Goal: Information Seeking & Learning: Learn about a topic

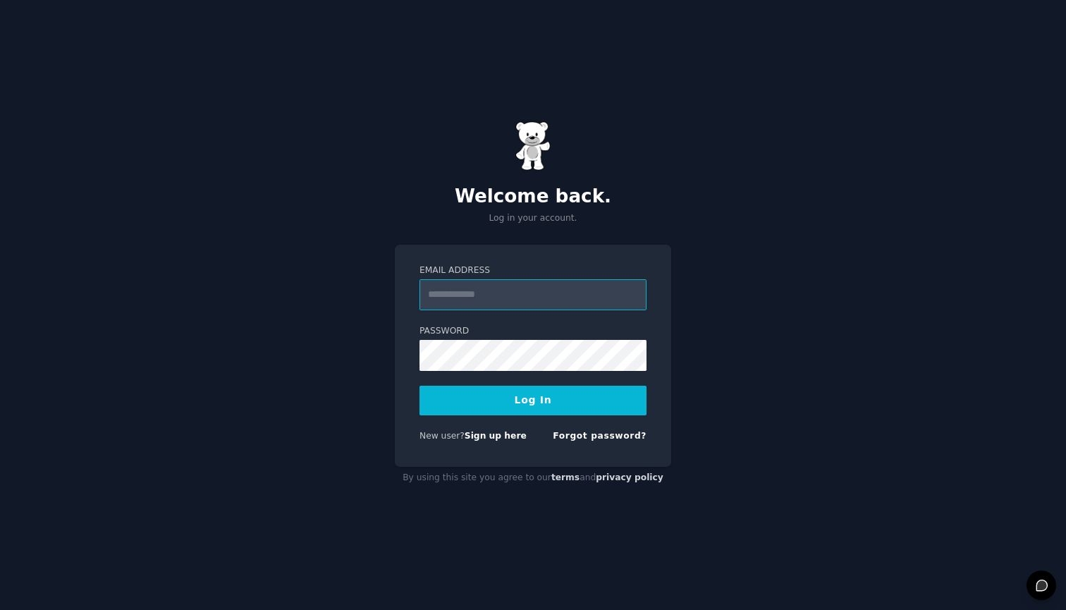
type input "**********"
click at [534, 417] on form "**********" at bounding box center [533, 355] width 227 height 183
click at [534, 409] on button "Log In" at bounding box center [533, 401] width 227 height 30
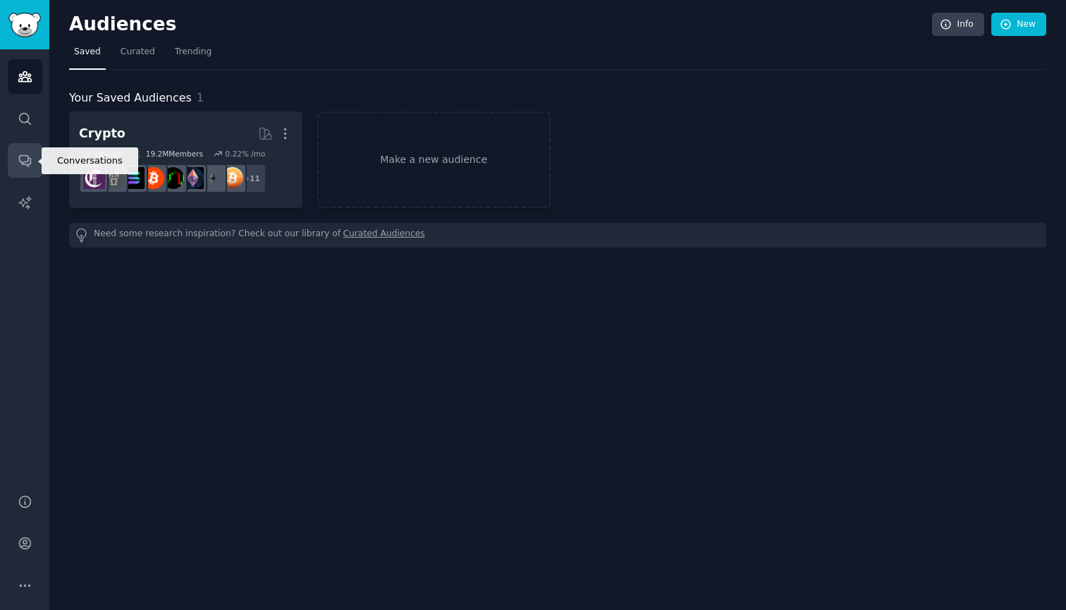
click at [24, 169] on link "Conversations" at bounding box center [25, 160] width 35 height 35
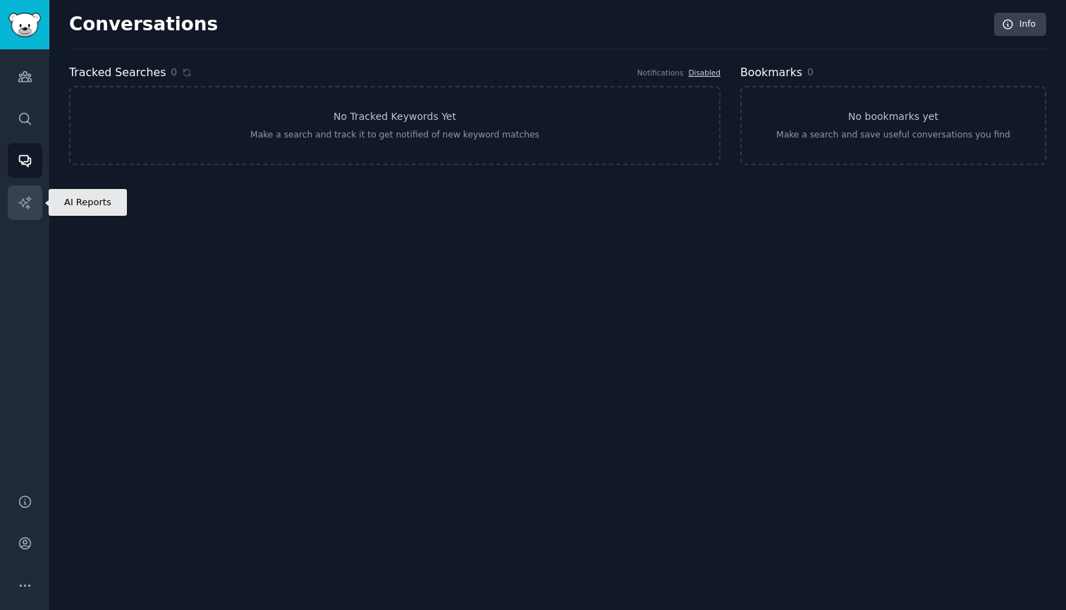
click at [22, 197] on icon "Sidebar" at bounding box center [25, 202] width 15 height 15
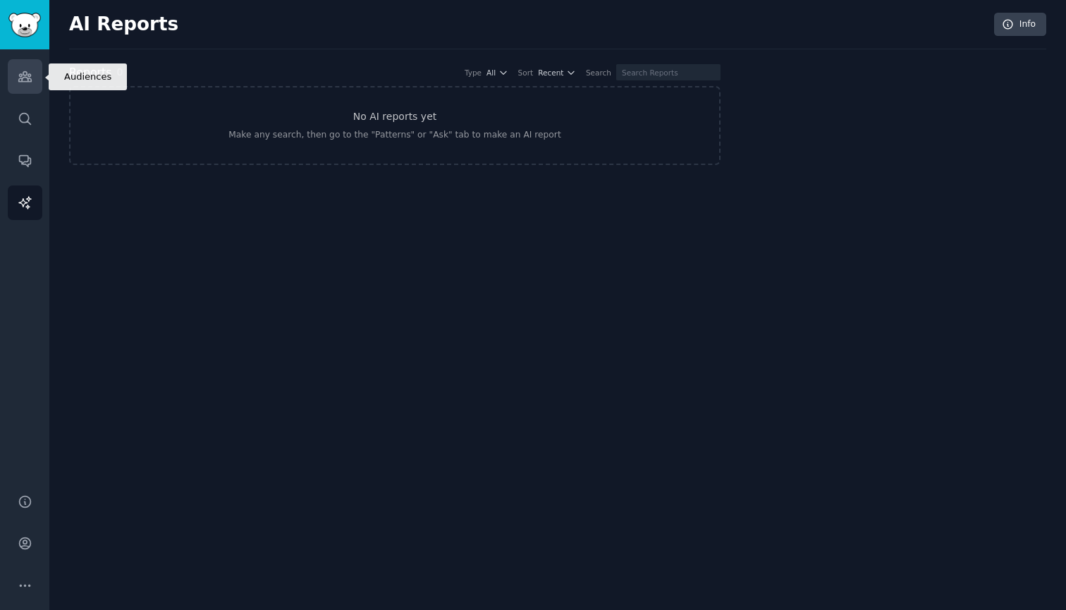
click at [30, 80] on icon "Sidebar" at bounding box center [24, 77] width 13 height 10
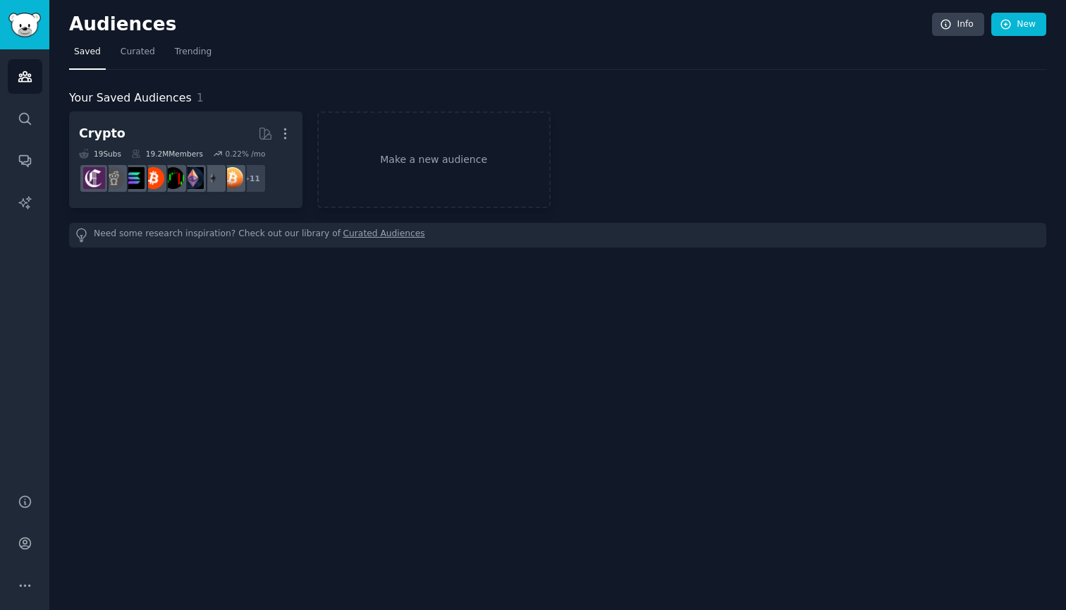
click at [40, 20] on img "Sidebar" at bounding box center [24, 25] width 32 height 25
click at [142, 60] on link "Curated" at bounding box center [138, 55] width 44 height 29
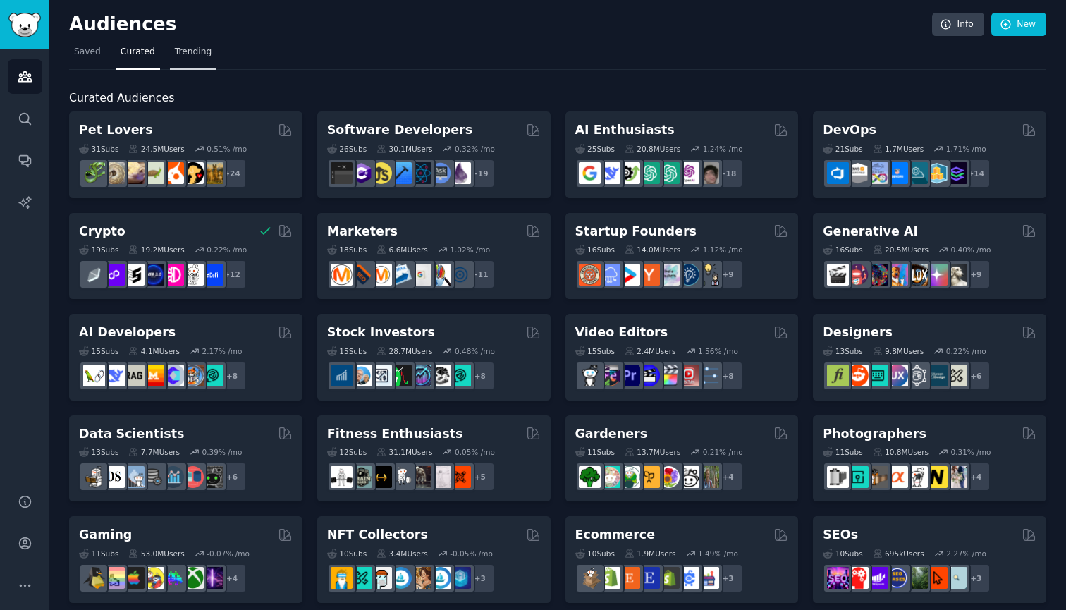
click at [178, 56] on span "Trending" at bounding box center [193, 52] width 37 height 13
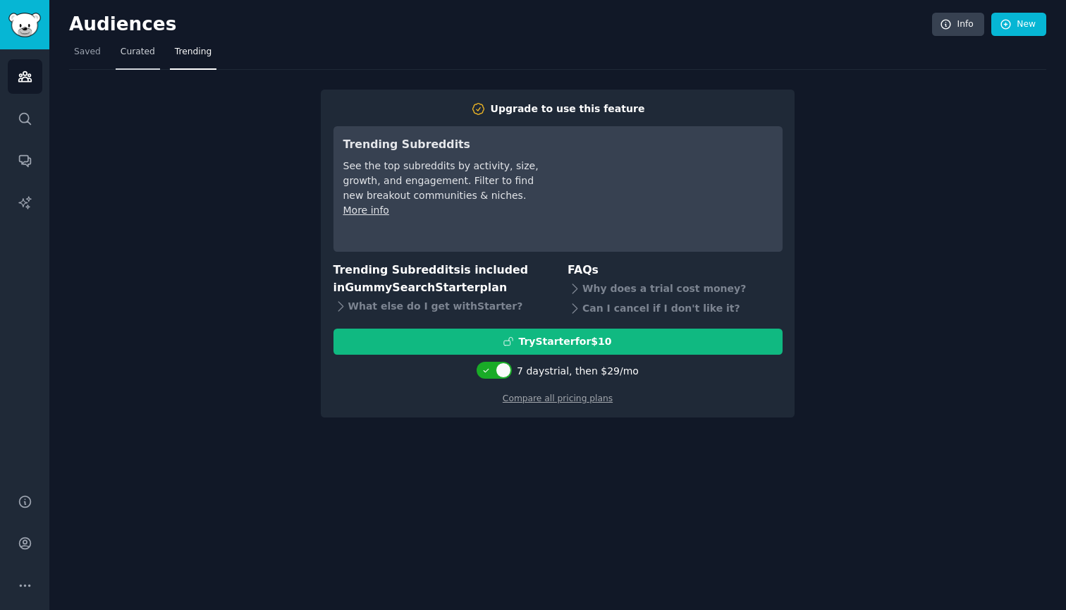
click at [145, 60] on link "Curated" at bounding box center [138, 55] width 44 height 29
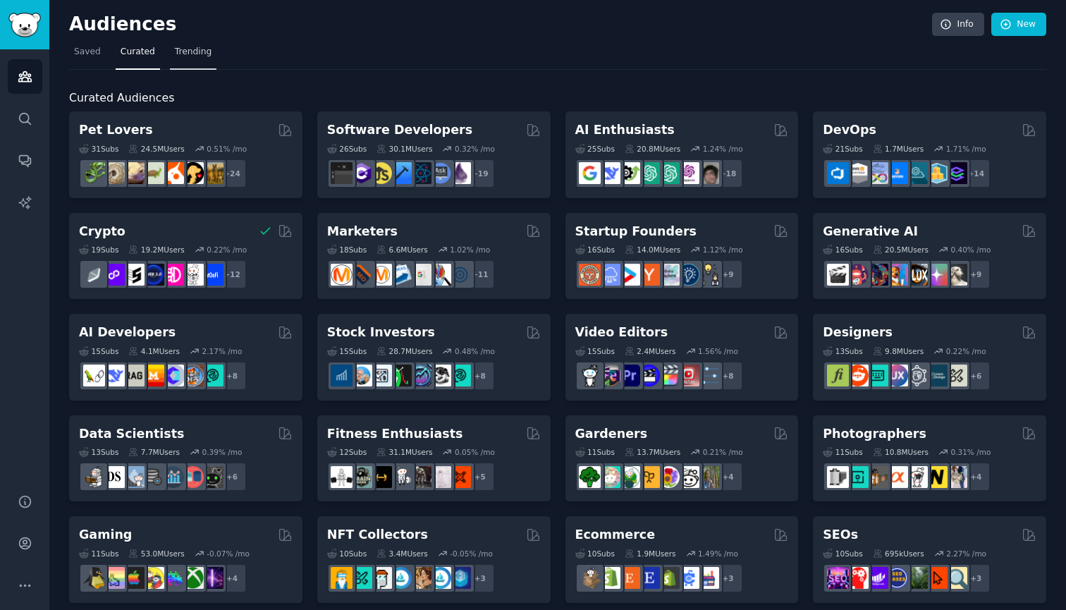
click at [200, 50] on span "Trending" at bounding box center [193, 52] width 37 height 13
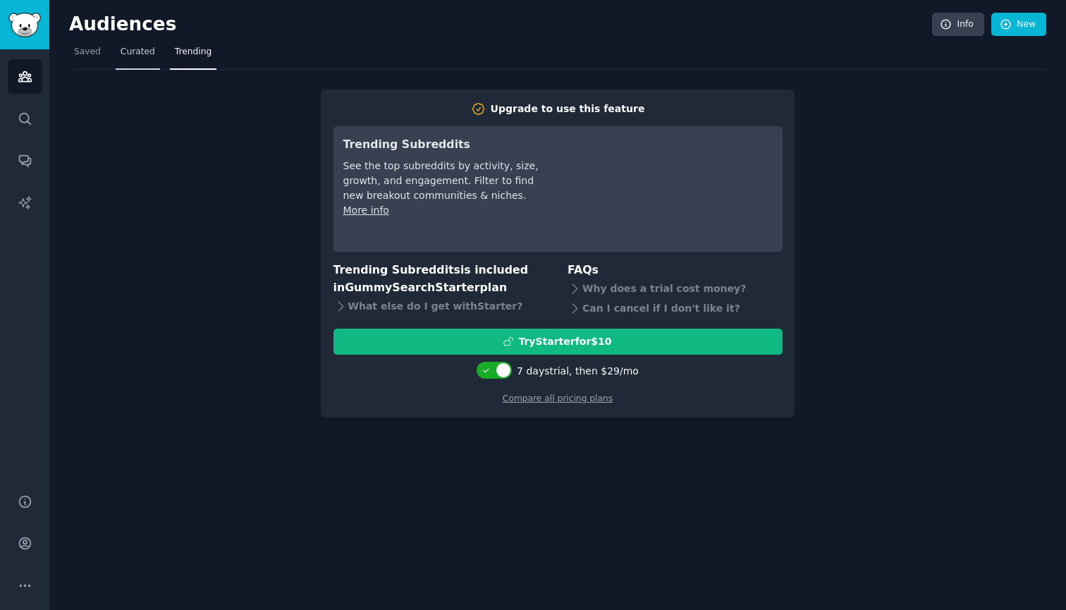
click at [135, 51] on span "Curated" at bounding box center [138, 52] width 35 height 13
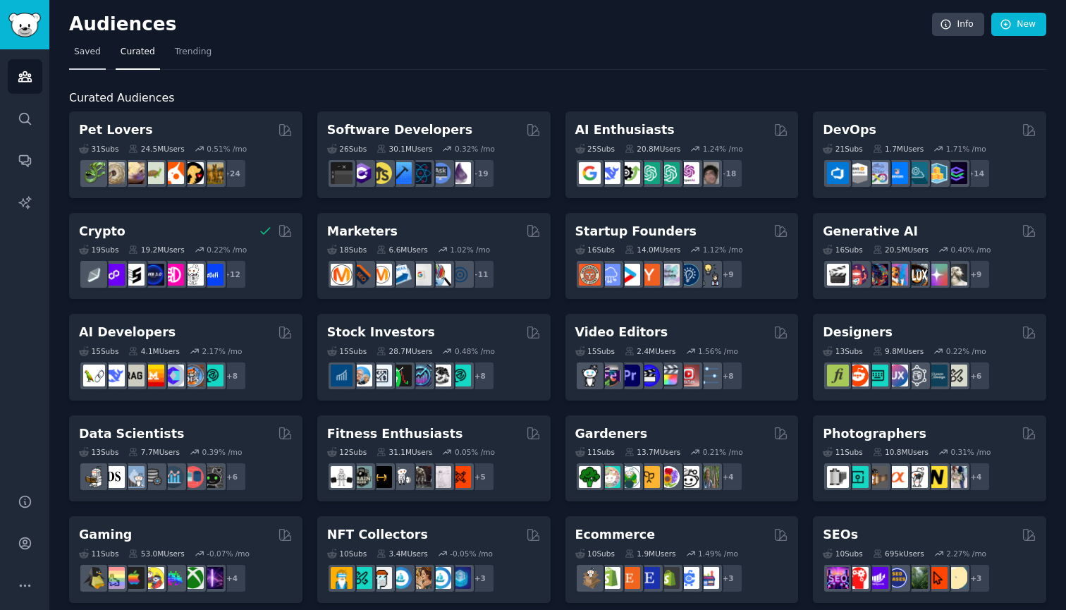
click at [87, 46] on span "Saved" at bounding box center [87, 52] width 27 height 13
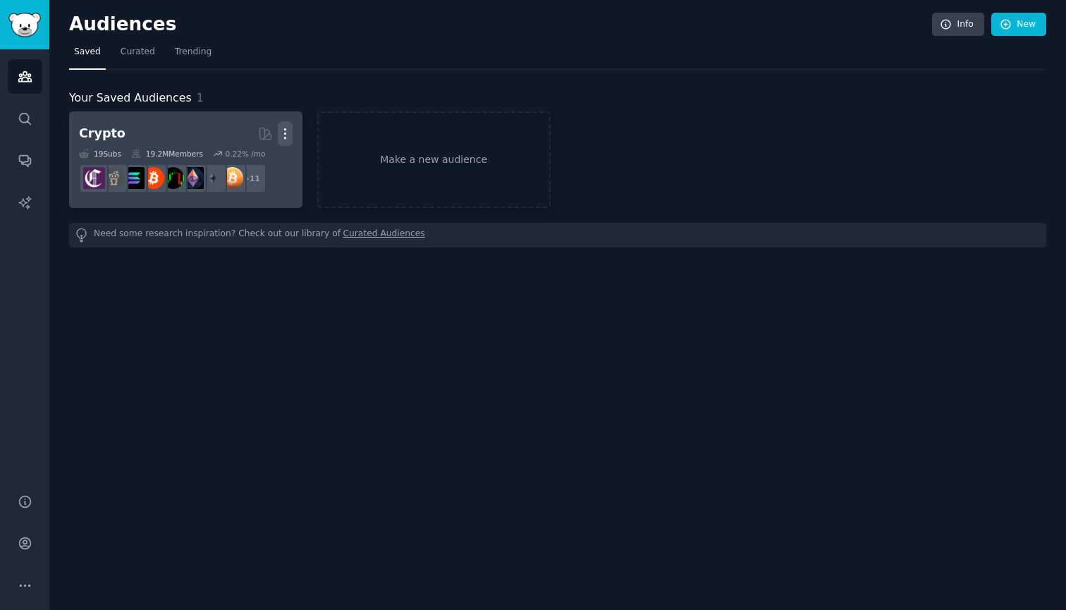
click at [286, 135] on icon "button" at bounding box center [285, 133] width 15 height 15
click at [264, 166] on div "Delete" at bounding box center [236, 164] width 67 height 30
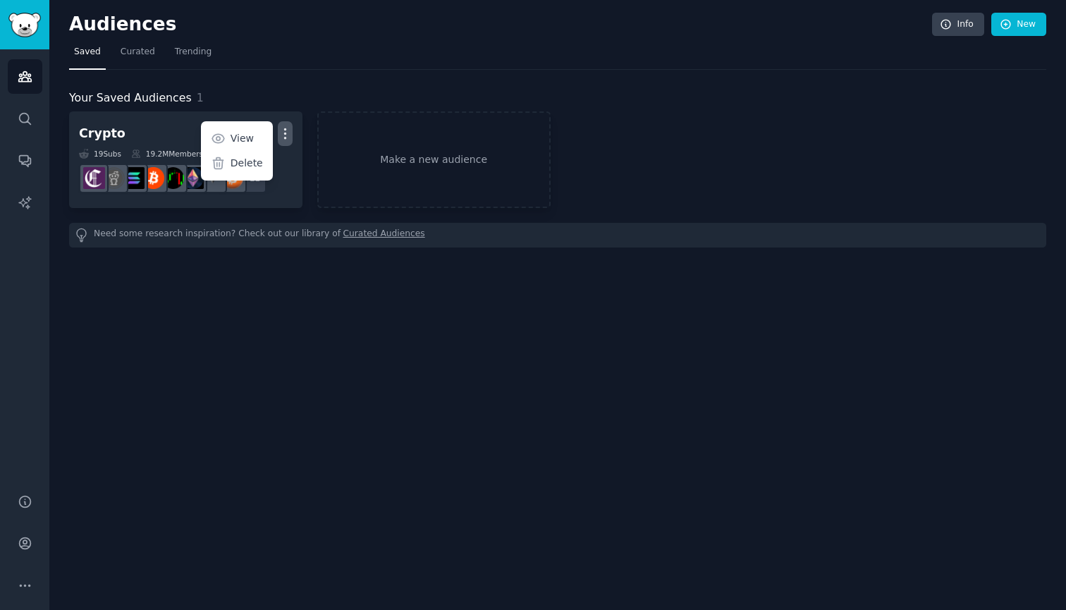
click at [226, 262] on div "Audiences Info New Saved Curated Trending Your Saved Audiences 1 Crypto Curated…" at bounding box center [557, 305] width 1017 height 610
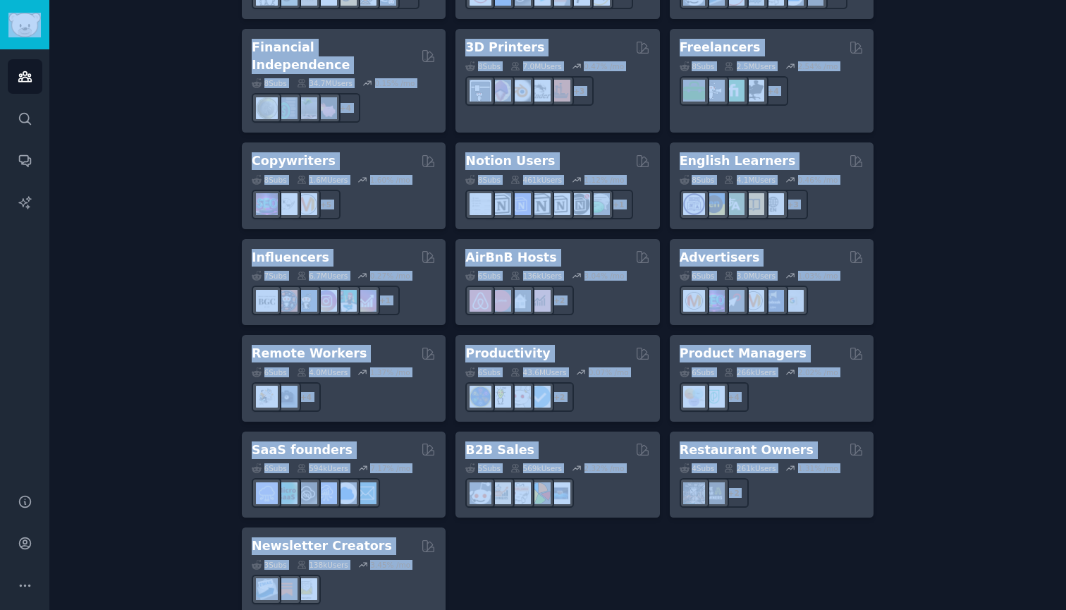
copy div "Audiences Search Conversations AI Reports Help Account More Audiences Info New …"
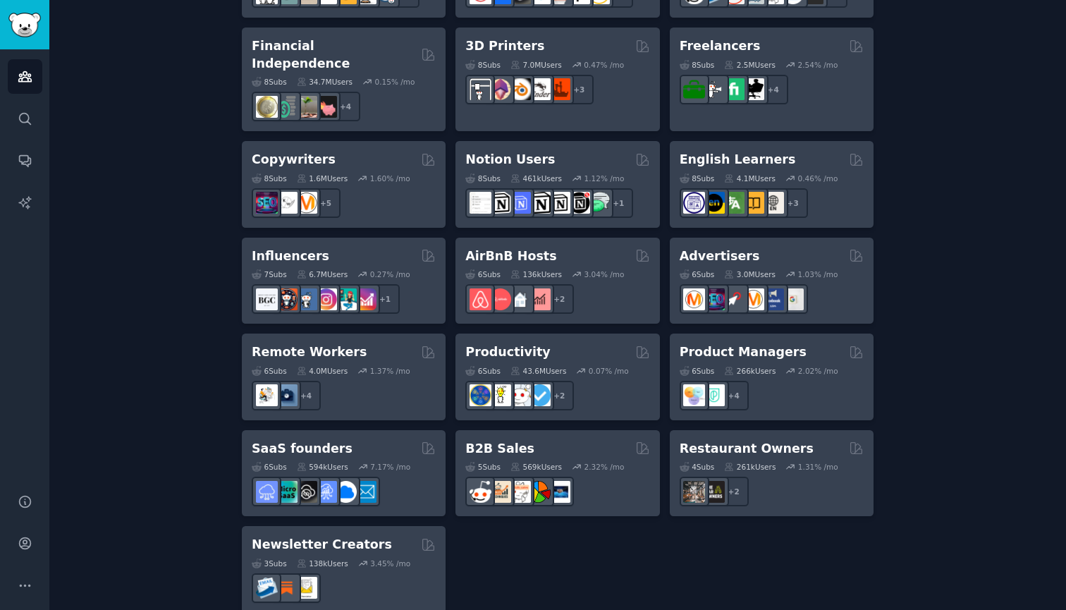
scroll to position [1011, 0]
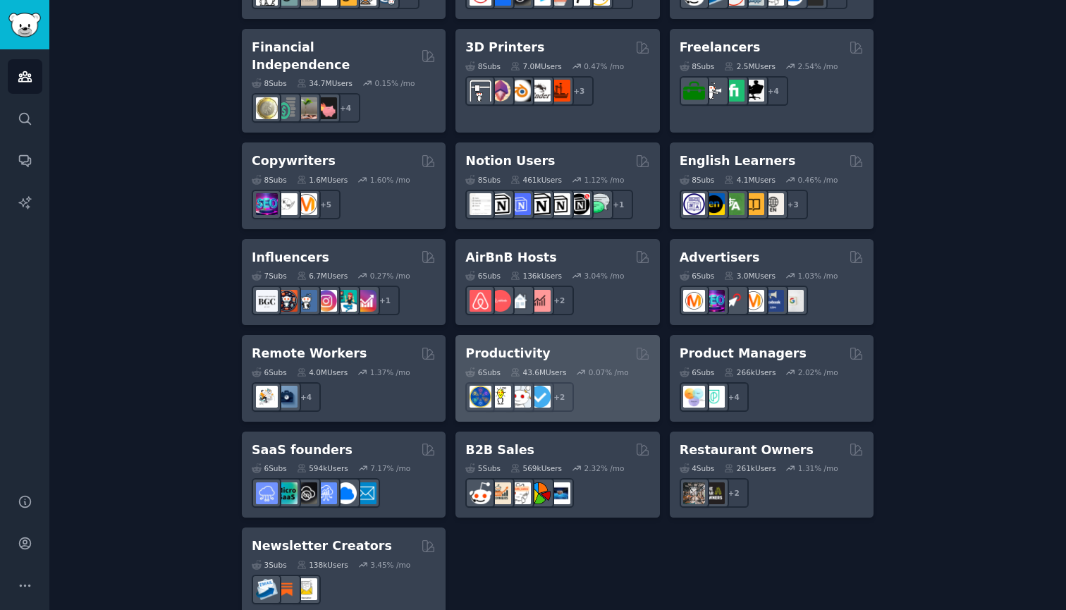
click at [602, 363] on div "6 Sub s 43.6M Users 0.07 % /mo + 2" at bounding box center [557, 387] width 184 height 49
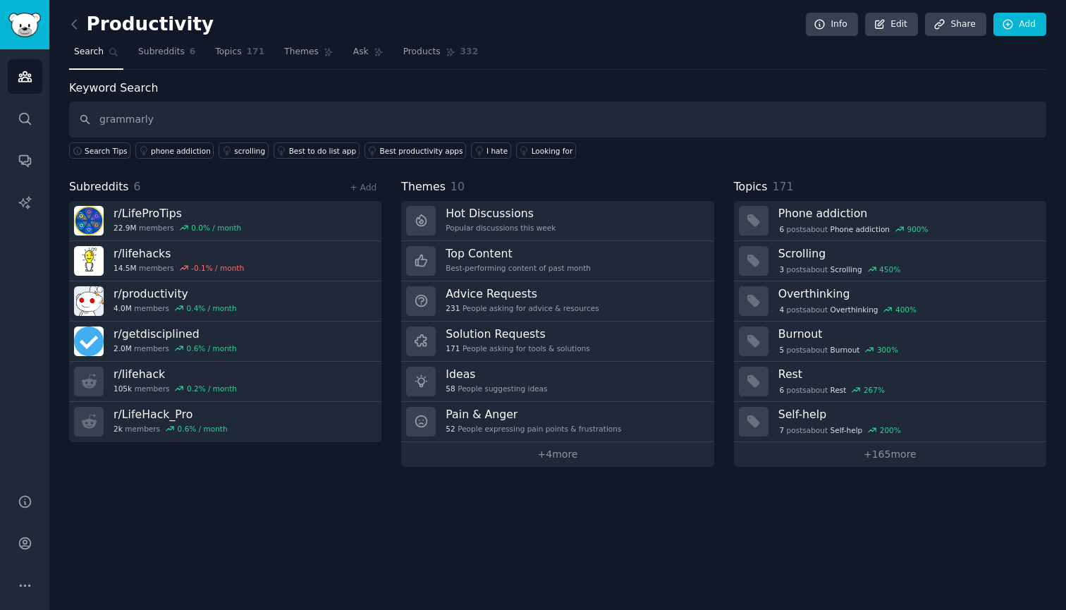
type input "grammarly"
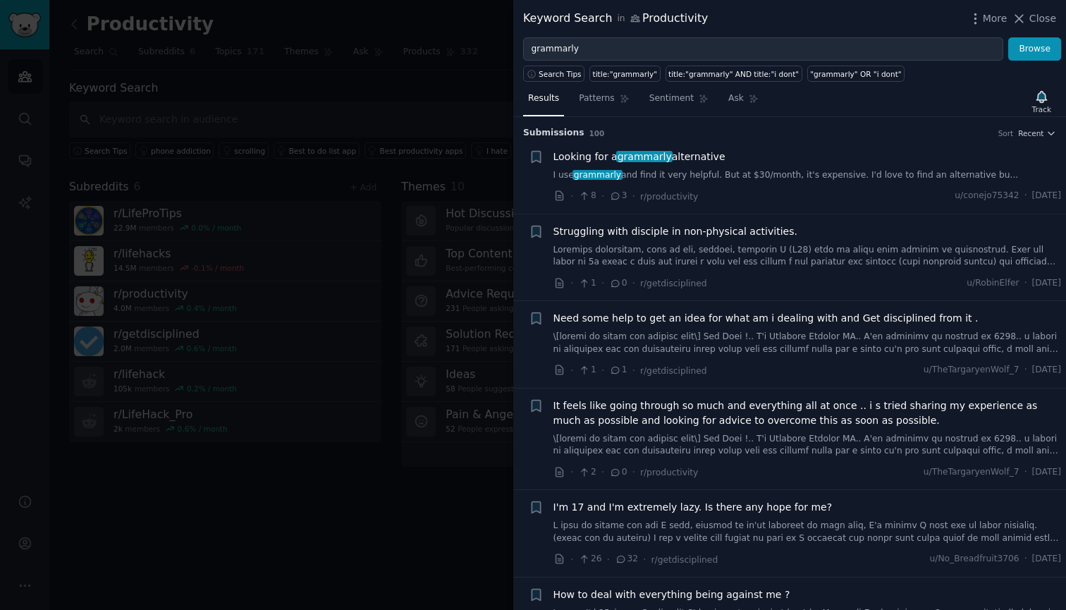
click at [772, 166] on div "Looking for a grammarly alternative I use grammarly and find it very helpful. B…" at bounding box center [808, 166] width 509 height 32
click at [772, 176] on link "I use grammarly and find it very helpful. But at $30/month, it's expensive. I'd…" at bounding box center [808, 175] width 509 height 13
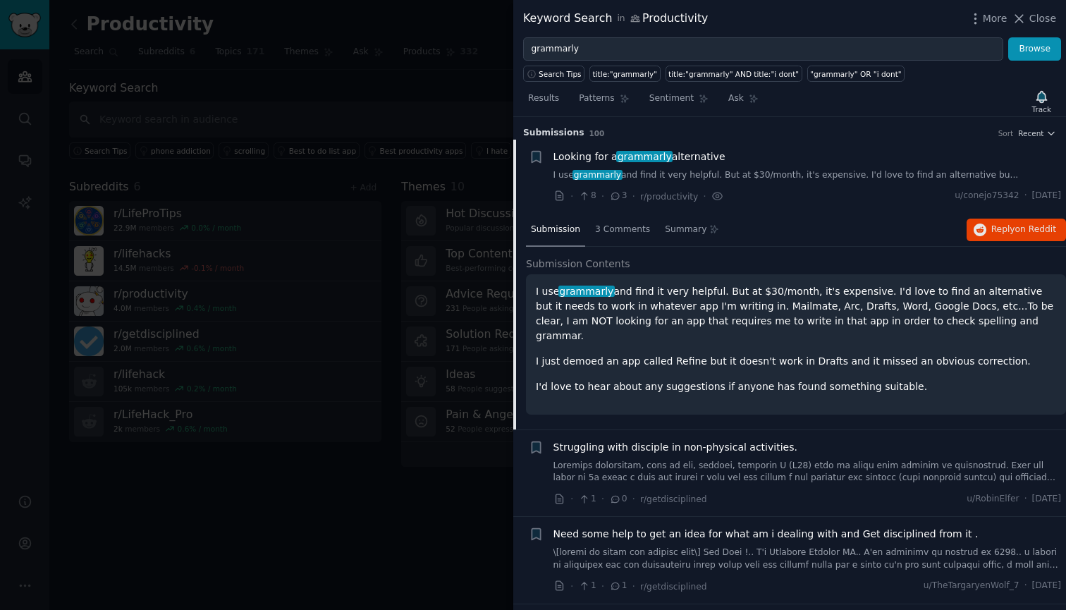
click at [789, 181] on div "Looking for a grammarly alternative I use grammarly and find it very helpful. B…" at bounding box center [808, 177] width 509 height 54
click at [411, 191] on div at bounding box center [533, 305] width 1066 height 610
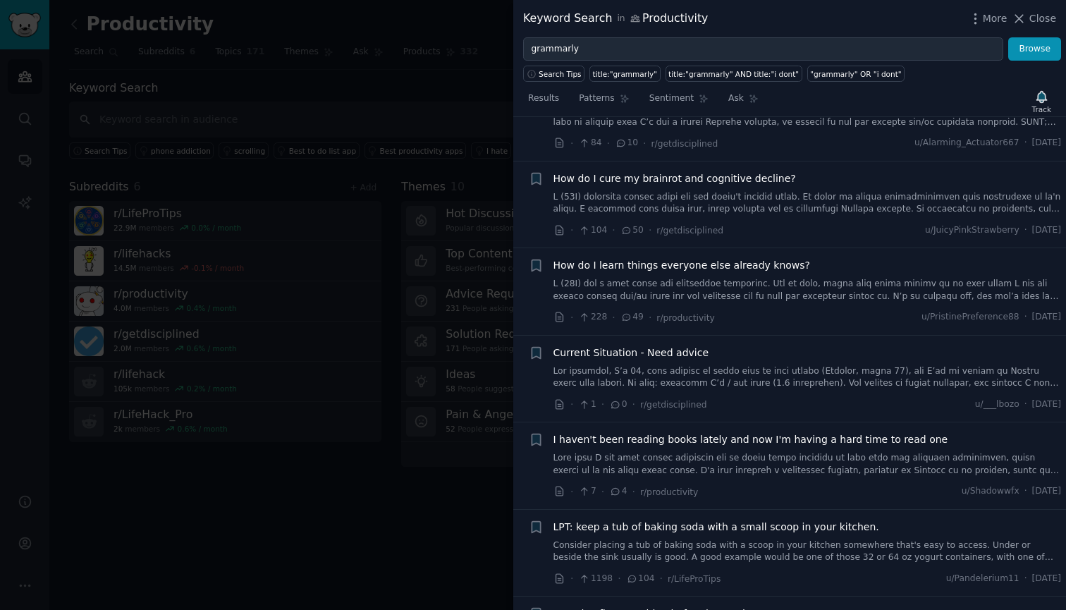
scroll to position [985, 0]
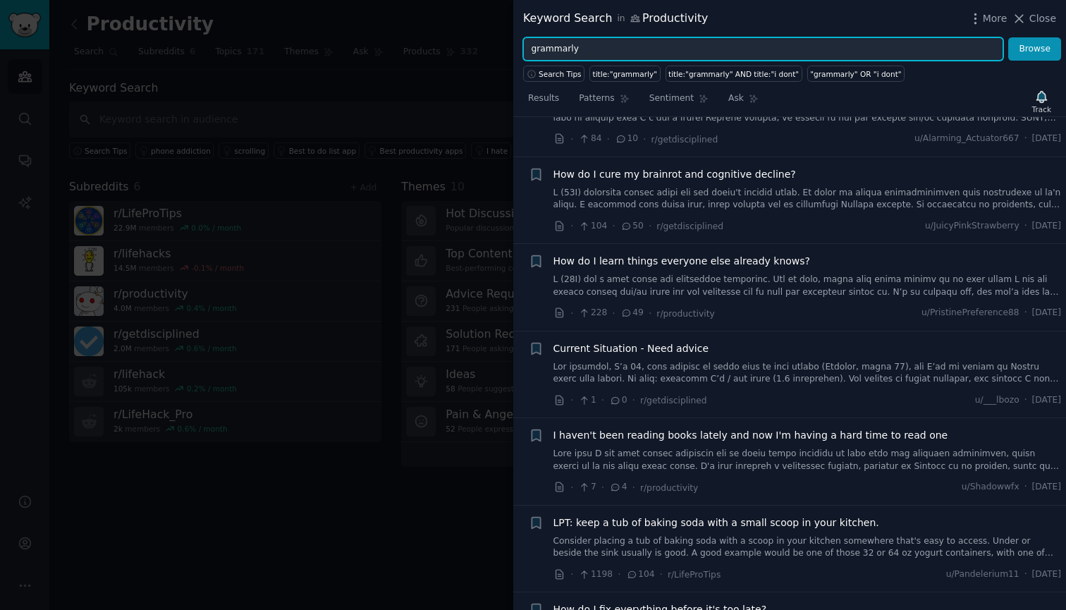
click at [631, 43] on input "grammarly" at bounding box center [763, 49] width 480 height 24
type input "typeai"
click at [1035, 49] on button "Browse" at bounding box center [1035, 49] width 53 height 24
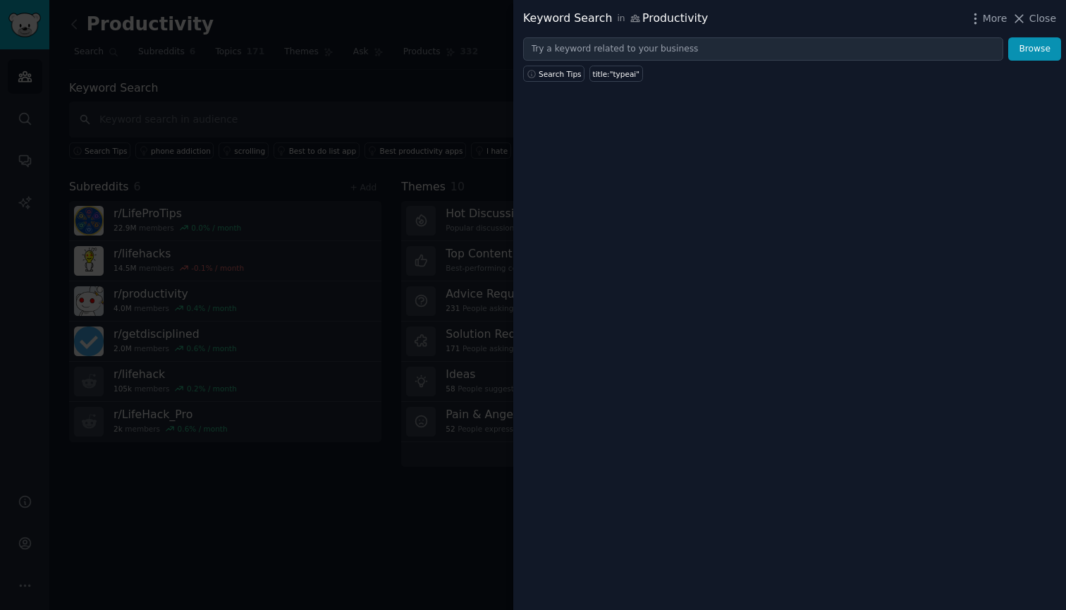
click at [434, 112] on div at bounding box center [533, 305] width 1066 height 610
